Goal: Task Accomplishment & Management: Manage account settings

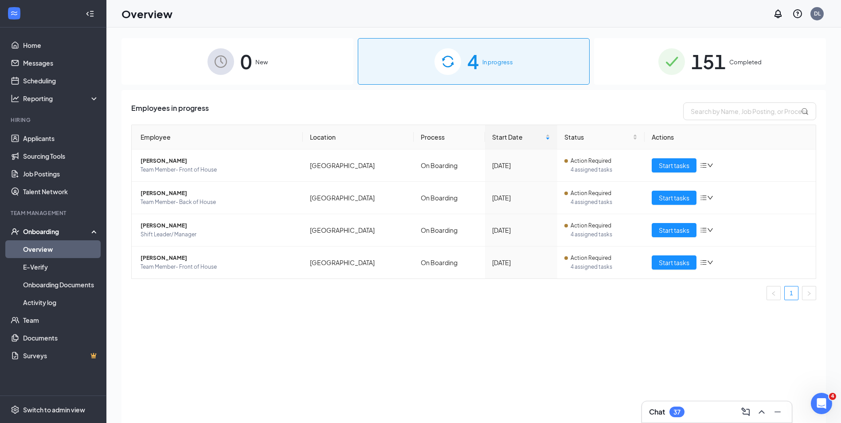
click at [702, 52] on span "151" at bounding box center [708, 61] width 35 height 31
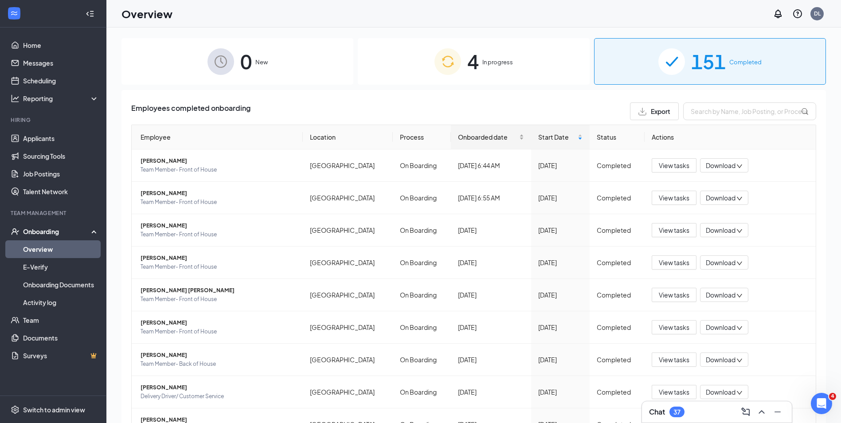
click at [468, 140] on span "Onboarded date" at bounding box center [487, 137] width 59 height 10
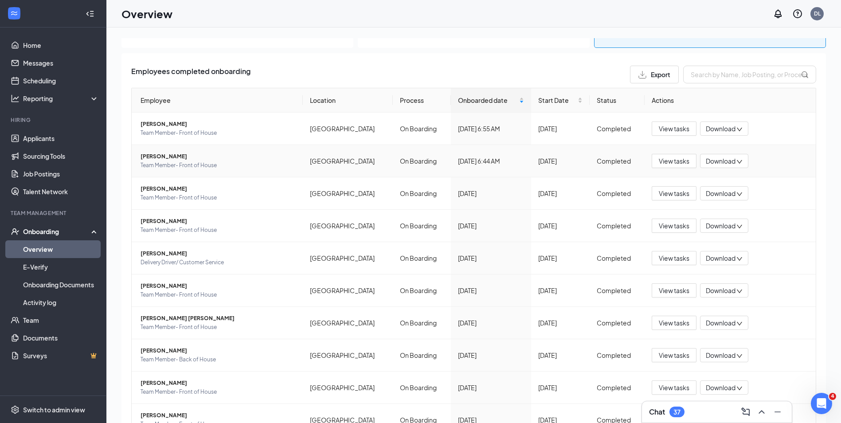
scroll to position [81, 0]
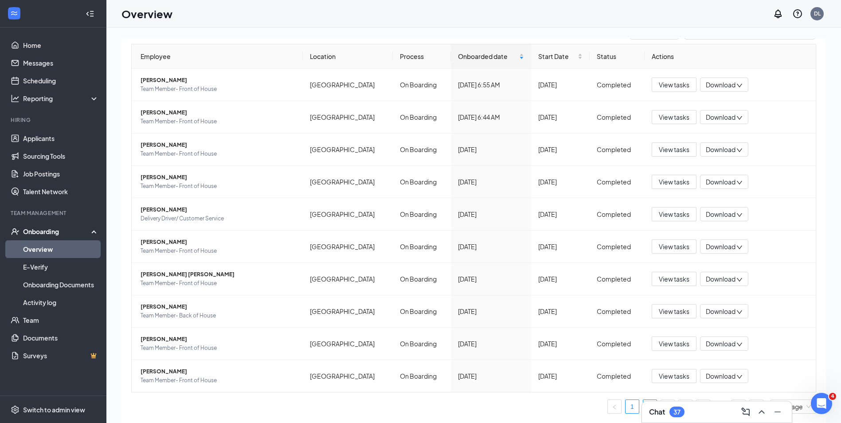
click at [643, 406] on link "2" at bounding box center [649, 406] width 13 height 13
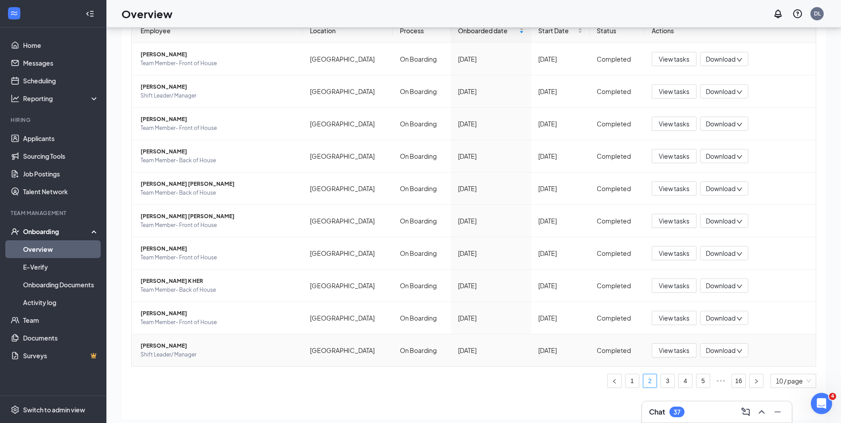
scroll to position [40, 0]
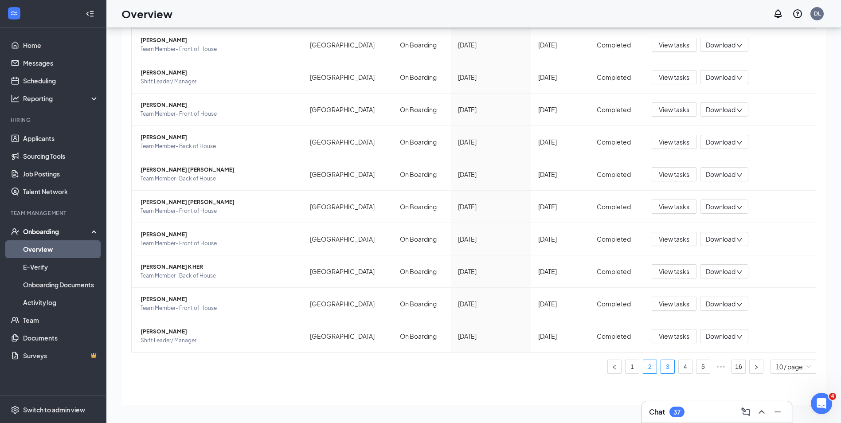
click at [662, 366] on link "3" at bounding box center [667, 366] width 13 height 13
click at [678, 368] on link "4" at bounding box center [684, 366] width 13 height 13
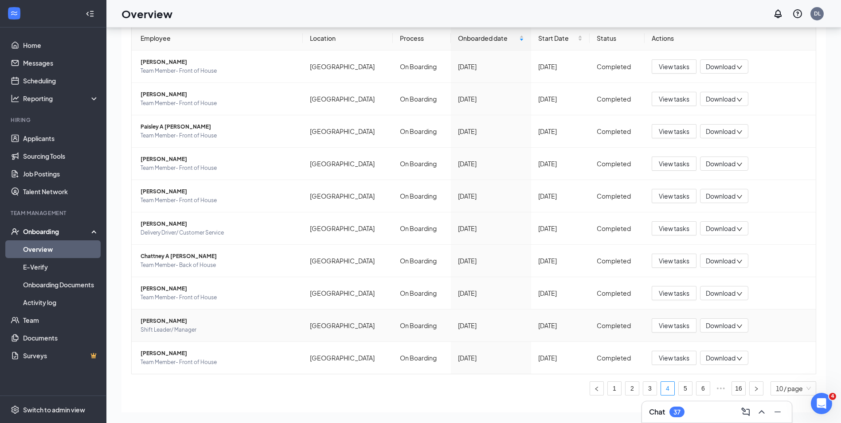
scroll to position [81, 0]
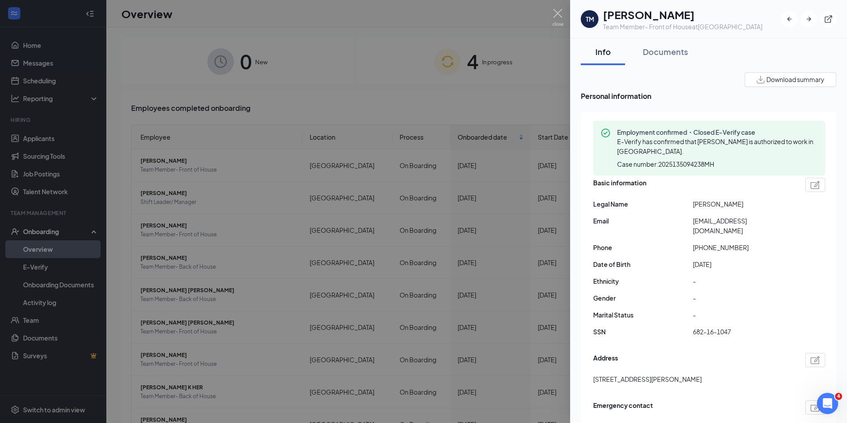
drag, startPoint x: 352, startPoint y: 109, endPoint x: 397, endPoint y: 82, distance: 52.9
click at [352, 109] on div at bounding box center [423, 211] width 847 height 423
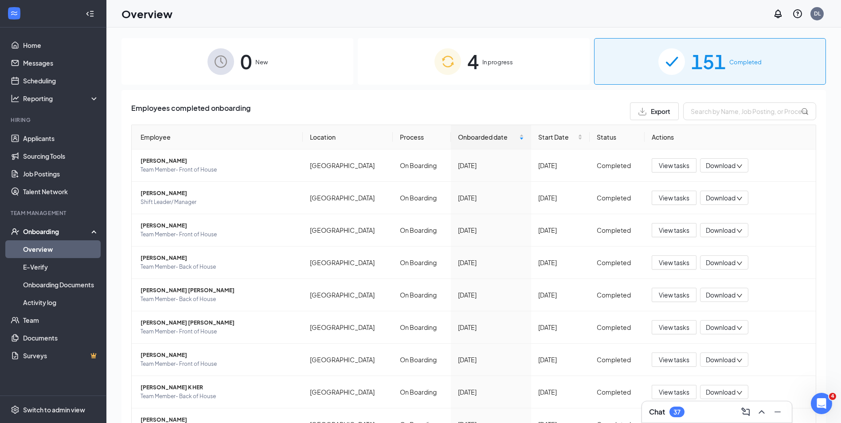
click at [418, 75] on div "4 In progress" at bounding box center [474, 61] width 232 height 47
